Goal: Navigation & Orientation: Find specific page/section

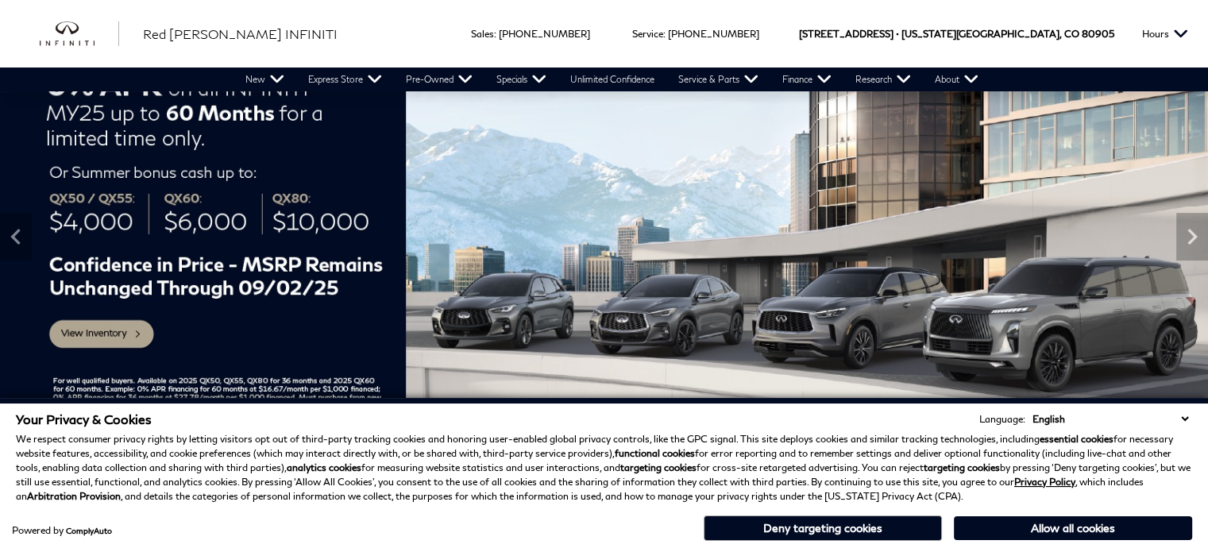
drag, startPoint x: 0, startPoint y: 0, endPoint x: 1188, endPoint y: 419, distance: 1259.5
click at [1188, 419] on select "English Spanish / Español English / [GEOGRAPHIC_DATA] Korean / 한국어 Vietnamese /…" at bounding box center [1110, 418] width 164 height 15
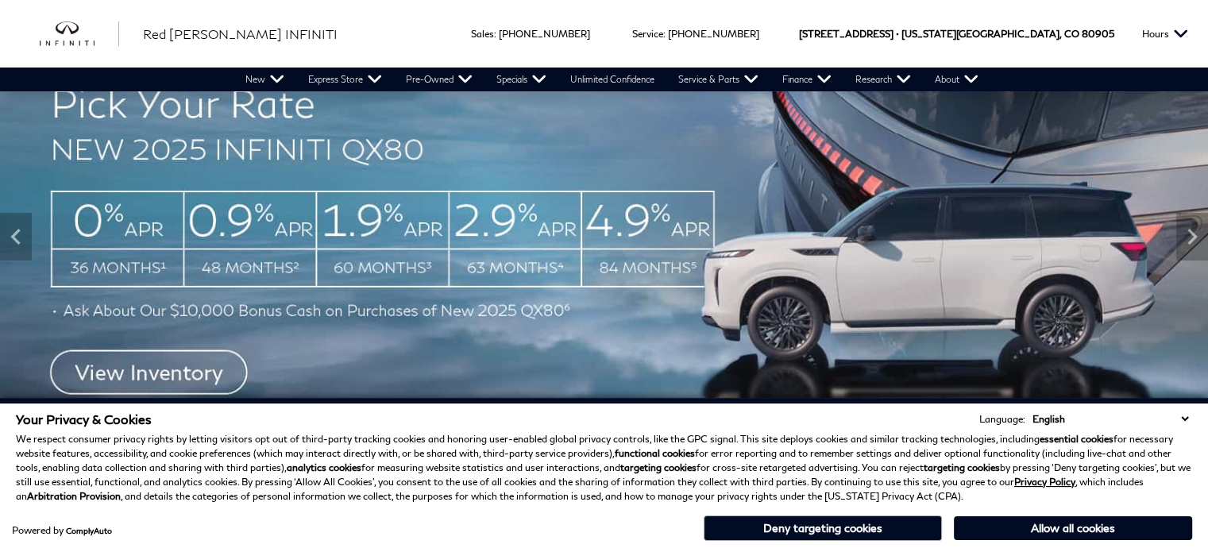
drag, startPoint x: 1000, startPoint y: 528, endPoint x: 880, endPoint y: 545, distance: 120.4
click at [892, 551] on div "Your Privacy & Cookies Language: English Spanish / Español English / [GEOGRAPHI…" at bounding box center [604, 475] width 1208 height 154
click at [872, 529] on button "Deny targeting cookies" at bounding box center [822, 527] width 238 height 25
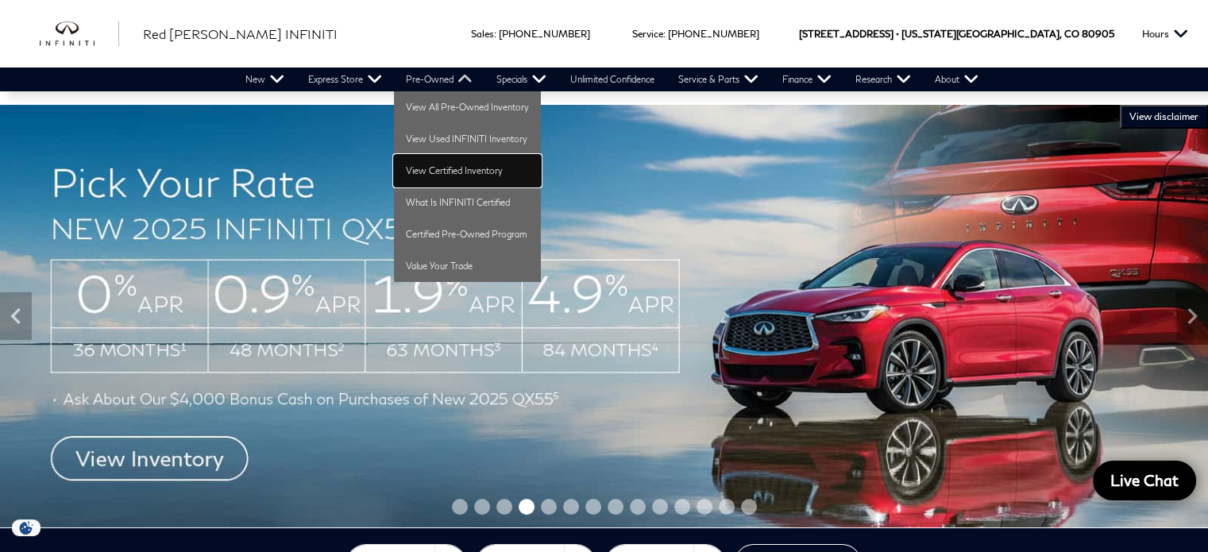
click at [450, 170] on link "View Certified Inventory" at bounding box center [467, 171] width 147 height 32
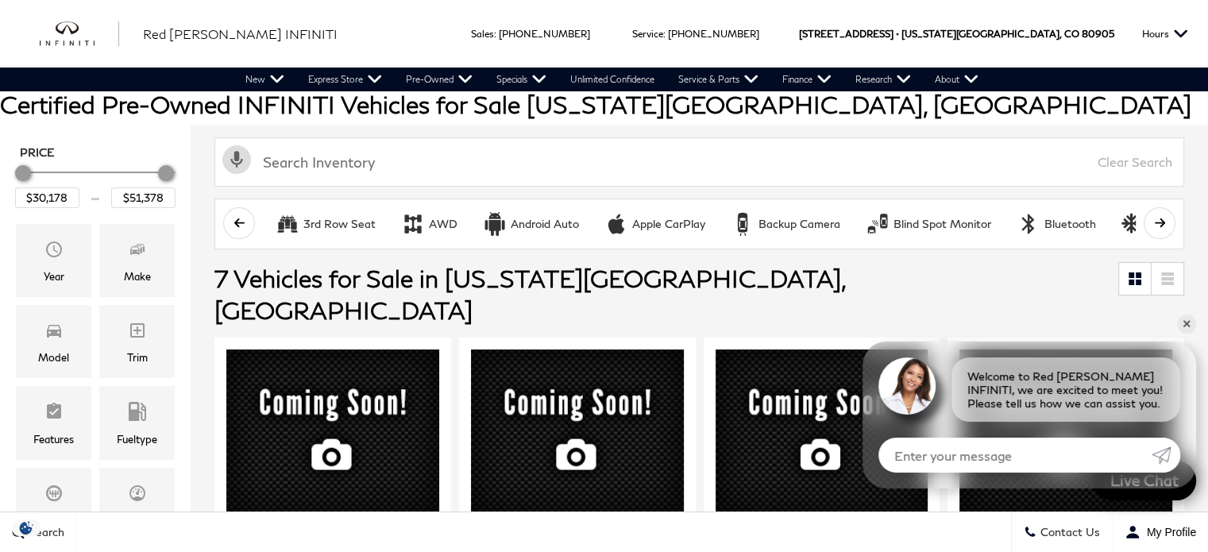
scroll to position [159, 0]
